Goal: Information Seeking & Learning: Check status

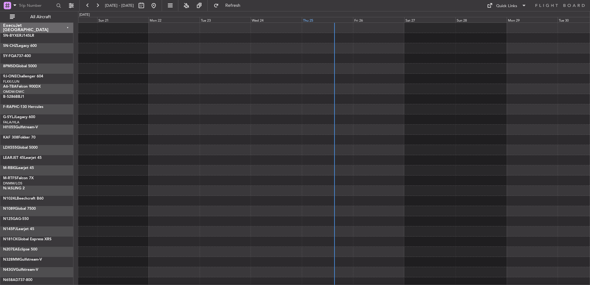
click at [324, 18] on div "Thu 25" at bounding box center [327, 20] width 51 height 6
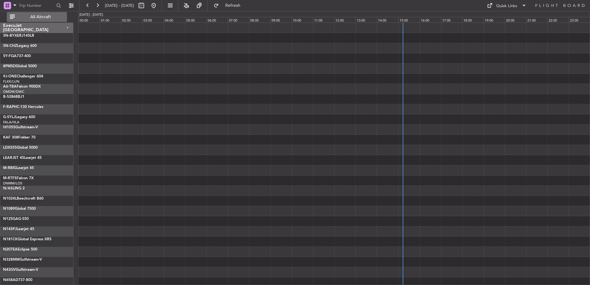
click at [39, 15] on span "All Aircraft" at bounding box center [40, 17] width 49 height 4
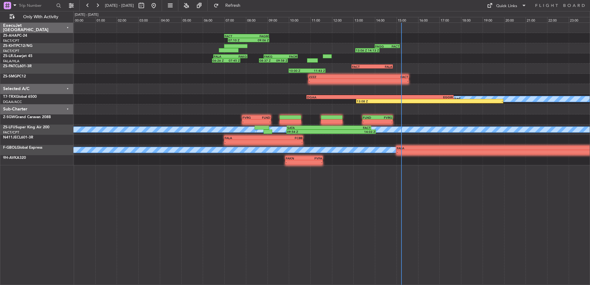
click at [67, 88] on div "Selected A/C" at bounding box center [36, 89] width 73 height 10
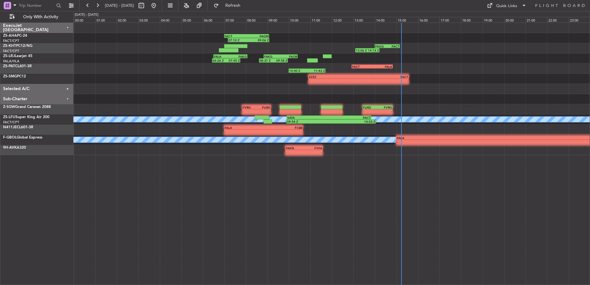
click at [68, 98] on div "Sub-Charter" at bounding box center [36, 99] width 73 height 10
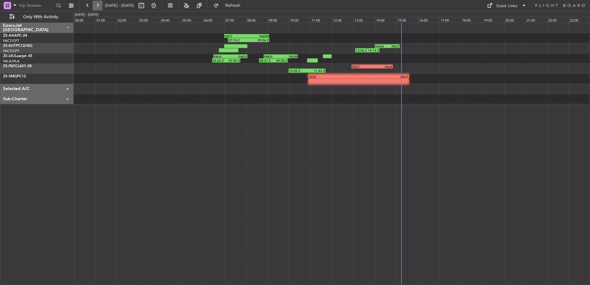
click at [96, 5] on button at bounding box center [98, 6] width 10 height 10
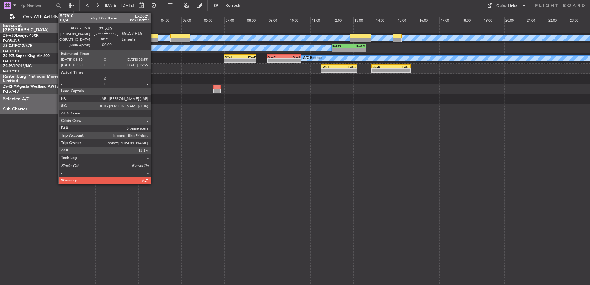
click at [153, 38] on div at bounding box center [153, 36] width 9 height 4
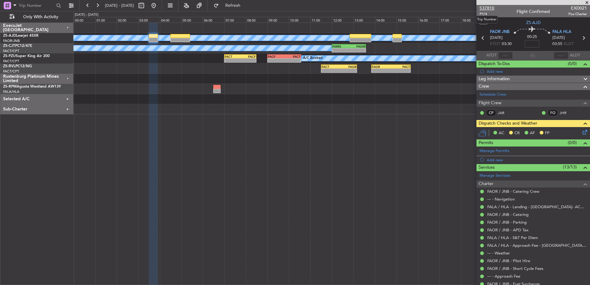
click at [491, 7] on span "537810" at bounding box center [486, 8] width 15 height 6
click at [587, 2] on span at bounding box center [587, 3] width 6 height 6
